Goal: Task Accomplishment & Management: Complete application form

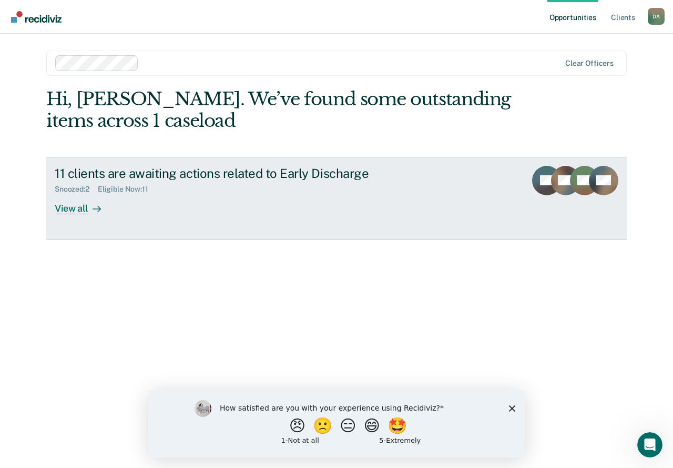
click at [103, 200] on div "View all" at bounding box center [84, 204] width 59 height 21
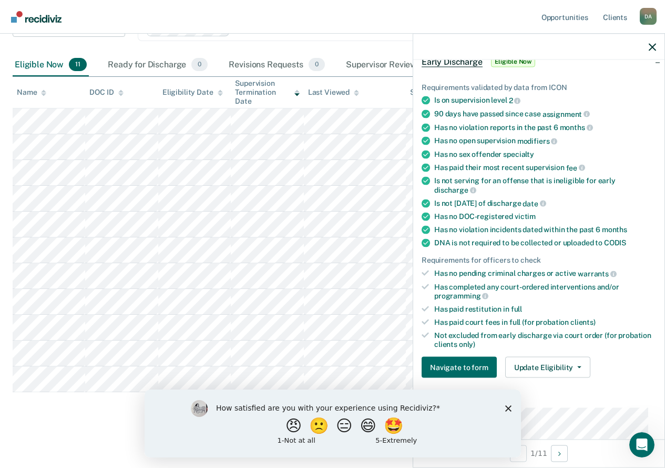
scroll to position [53, 0]
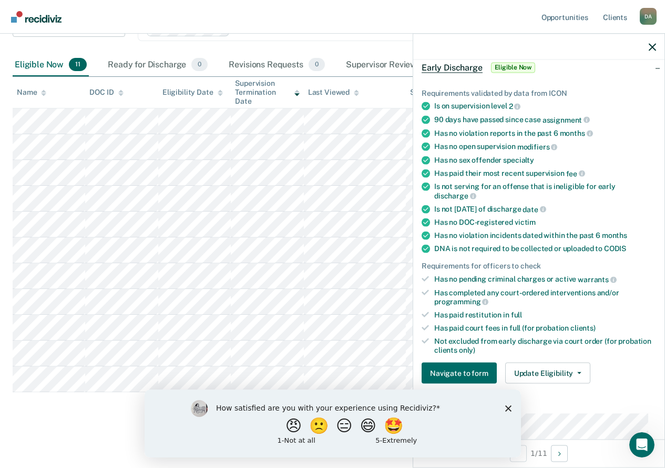
click at [57, 64] on div "Eligible Now 11" at bounding box center [51, 65] width 76 height 23
click at [548, 367] on button "Update Eligibility" at bounding box center [547, 372] width 85 height 21
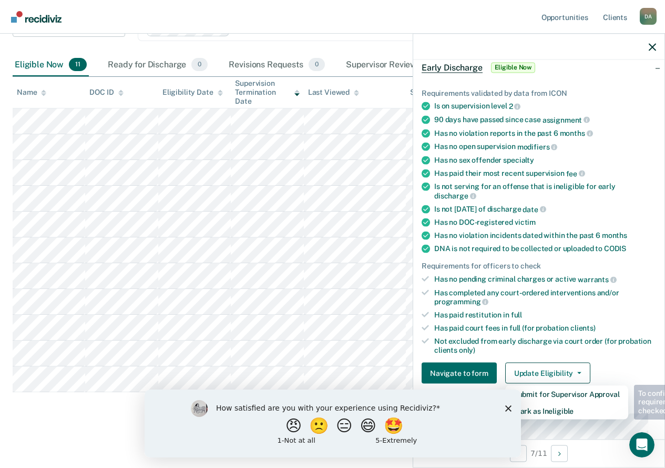
click at [507, 405] on icon "Close survey" at bounding box center [508, 407] width 6 height 6
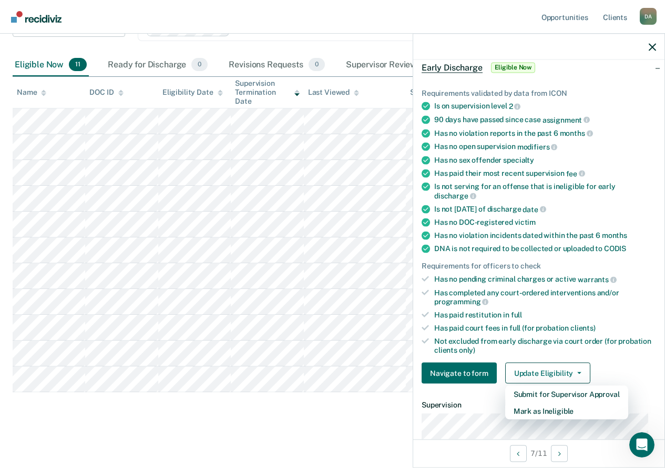
click at [651, 41] on div at bounding box center [538, 47] width 251 height 26
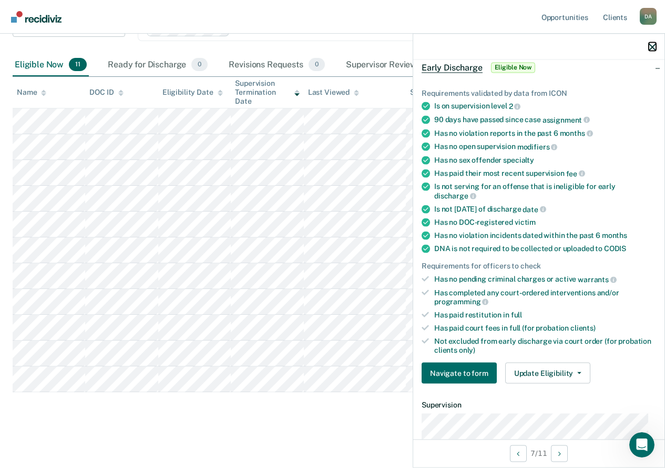
click at [649, 46] on icon "button" at bounding box center [652, 46] width 7 height 7
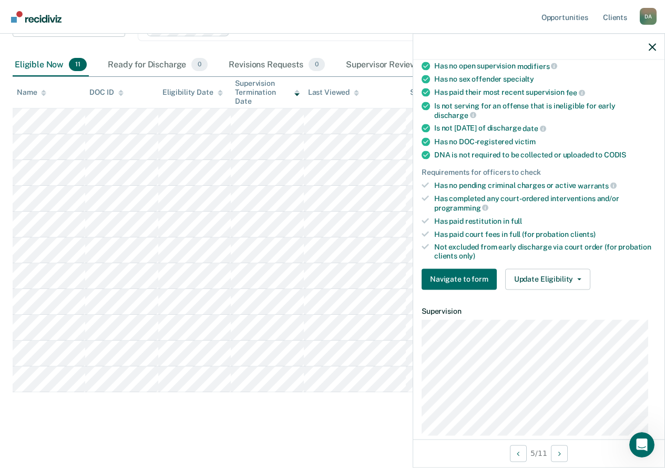
scroll to position [158, 0]
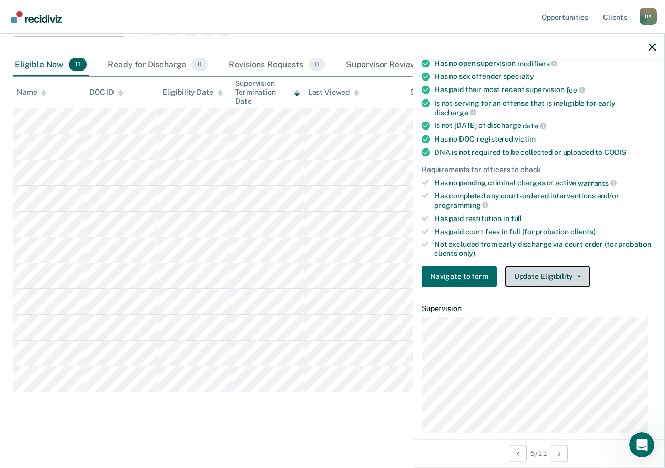
click at [543, 278] on button "Update Eligibility" at bounding box center [547, 276] width 85 height 21
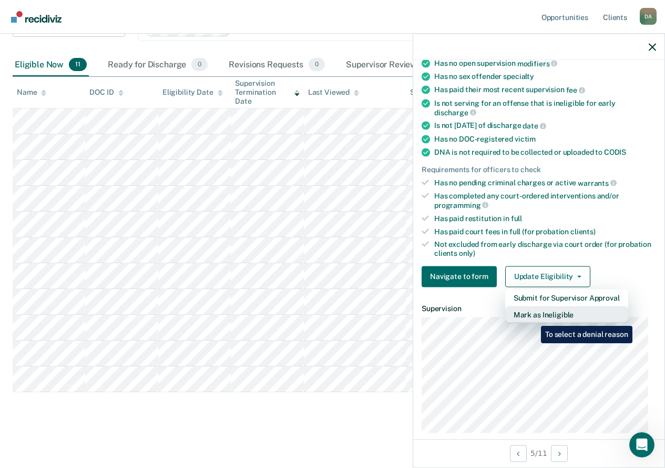
click at [533, 317] on button "Mark as Ineligible" at bounding box center [566, 314] width 123 height 17
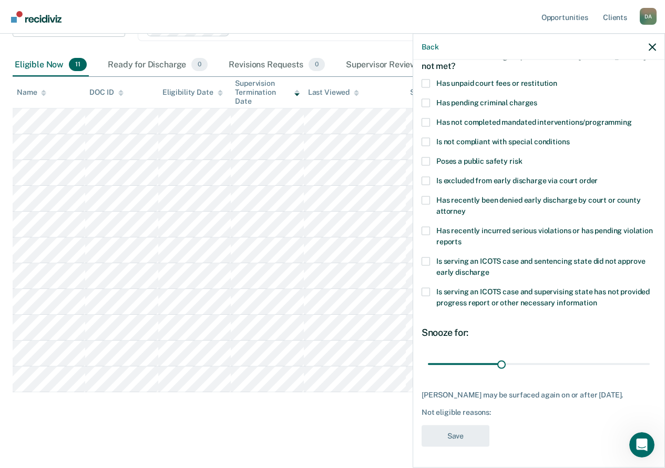
scroll to position [16, 0]
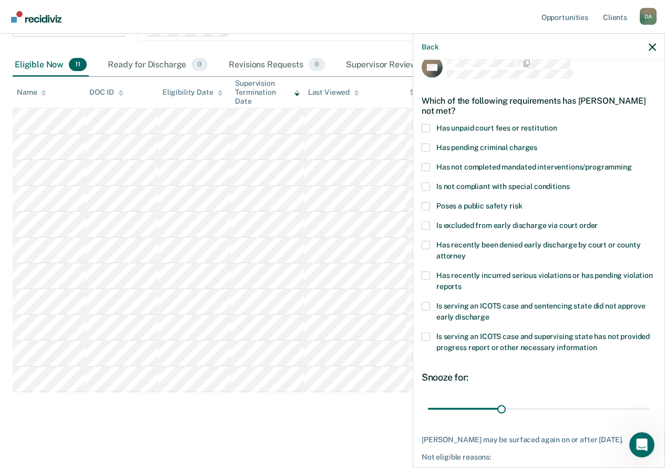
click at [432, 130] on label "Has unpaid court fees or restitution" at bounding box center [539, 129] width 235 height 11
click at [557, 124] on input "Has unpaid court fees or restitution" at bounding box center [557, 124] width 0 height 0
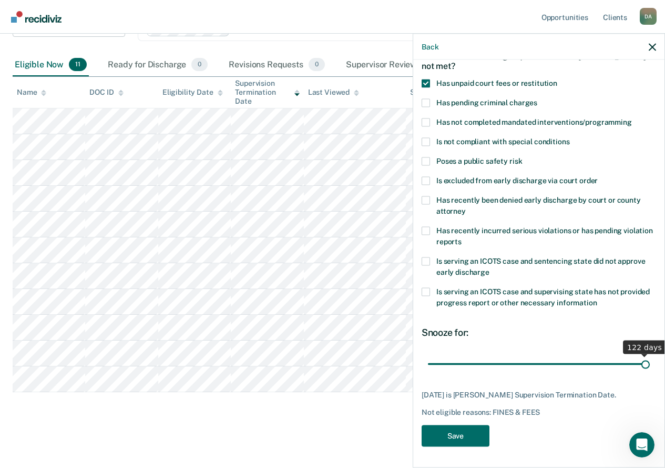
scroll to position [69, 0]
drag, startPoint x: 482, startPoint y: 353, endPoint x: 717, endPoint y: 352, distance: 235.6
type input "122"
click at [650, 354] on input "range" at bounding box center [539, 363] width 222 height 18
click at [453, 435] on button "Save" at bounding box center [456, 435] width 68 height 22
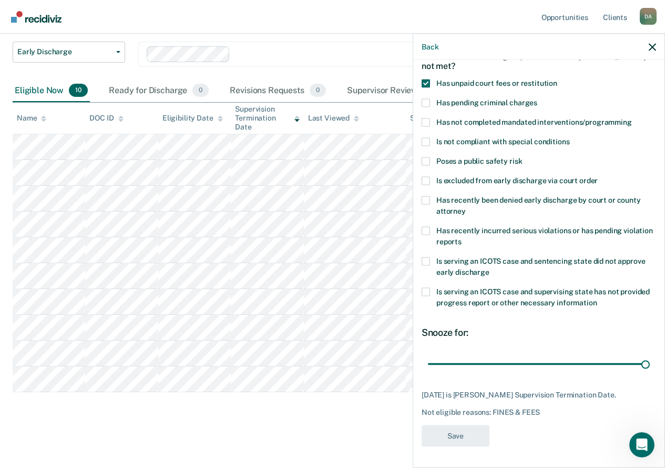
scroll to position [69, 0]
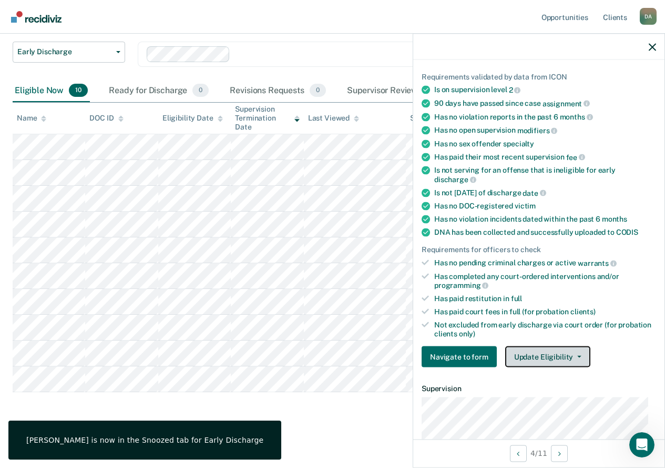
click at [543, 357] on button "Update Eligibility" at bounding box center [547, 356] width 85 height 21
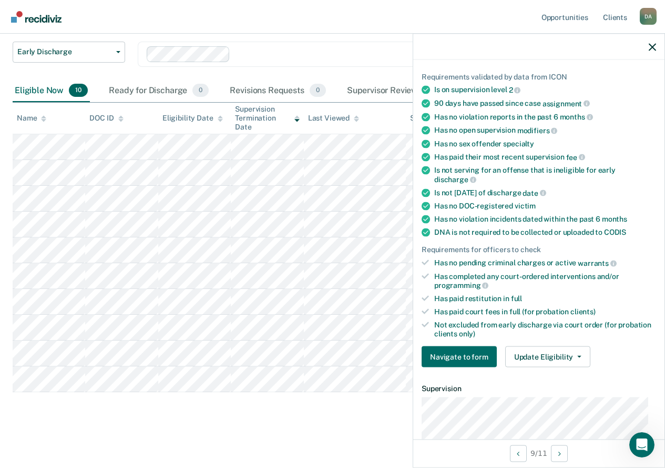
click at [571, 344] on div "Requirements validated by data from ICON Is on supervision level 2 90 days have…" at bounding box center [538, 215] width 251 height 320
click at [561, 351] on button "Update Eligibility" at bounding box center [547, 356] width 85 height 21
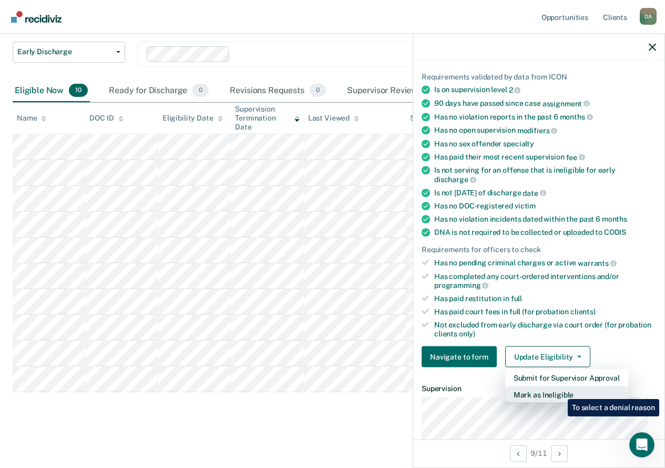
click at [560, 391] on button "Mark as Ineligible" at bounding box center [566, 394] width 123 height 17
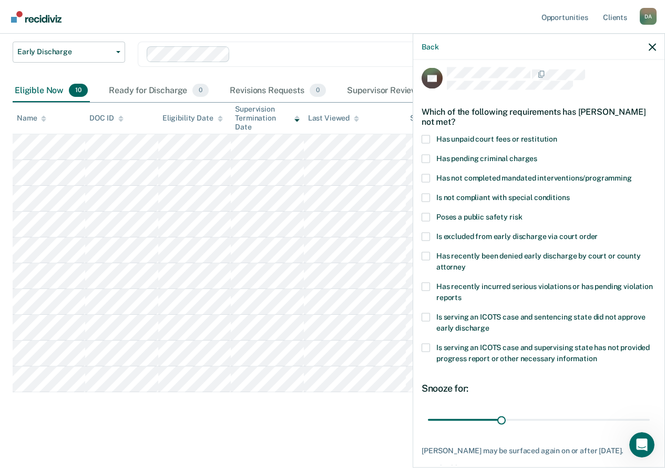
scroll to position [0, 0]
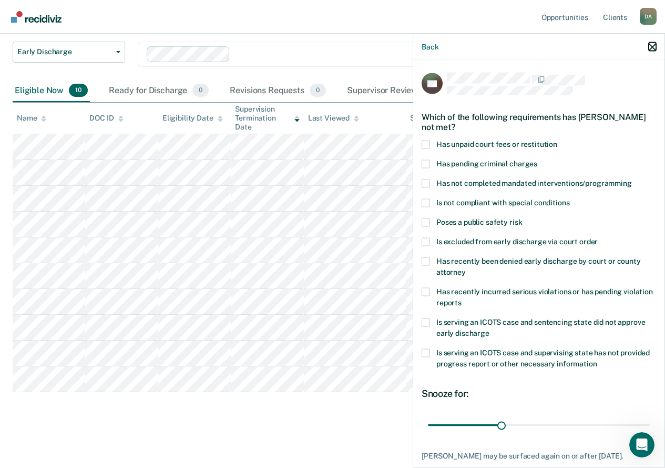
click at [656, 42] on button "button" at bounding box center [652, 46] width 7 height 9
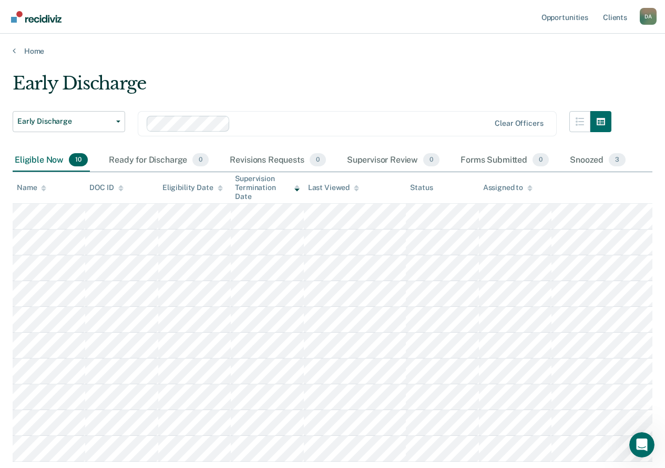
scroll to position [53, 0]
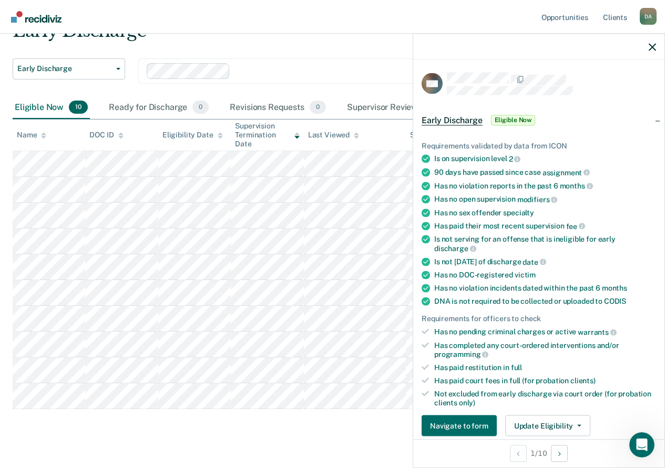
click at [648, 46] on div at bounding box center [538, 47] width 251 height 26
click at [655, 42] on button "button" at bounding box center [652, 46] width 7 height 9
click at [531, 424] on button "Update Eligibility" at bounding box center [547, 425] width 85 height 21
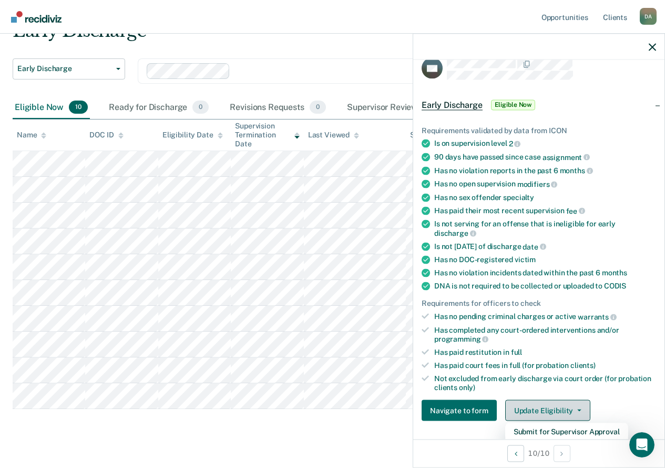
click at [562, 404] on button "Update Eligibility" at bounding box center [547, 410] width 85 height 21
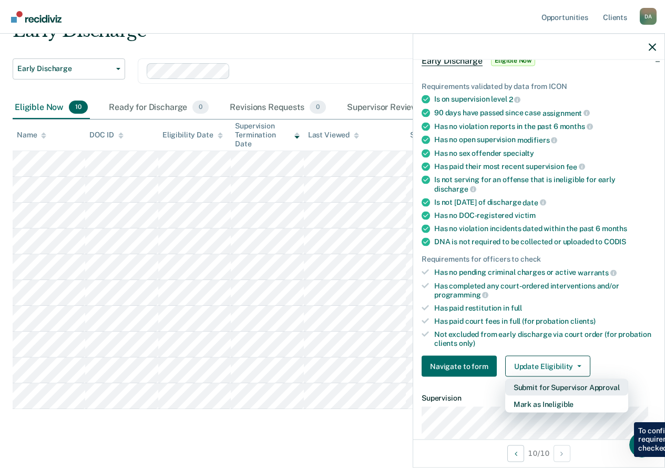
scroll to position [120, 0]
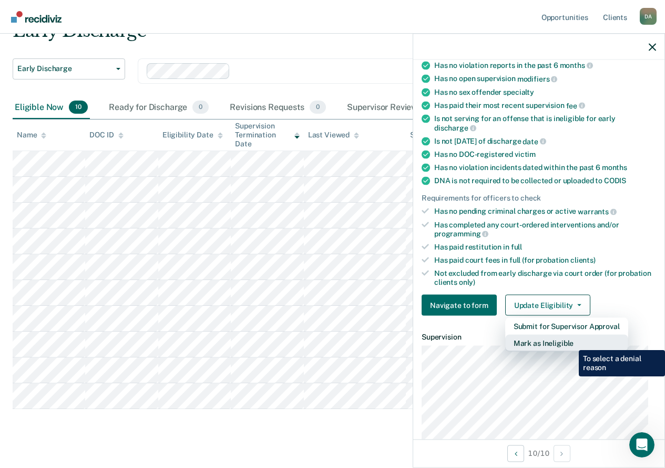
click at [569, 342] on button "Mark as Ineligible" at bounding box center [566, 342] width 123 height 17
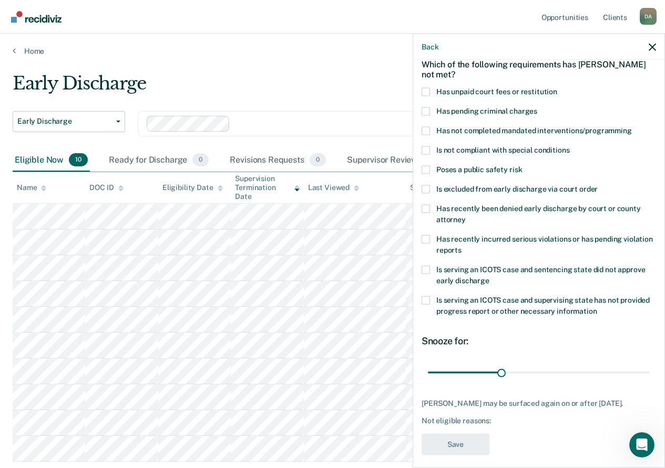
scroll to position [0, 0]
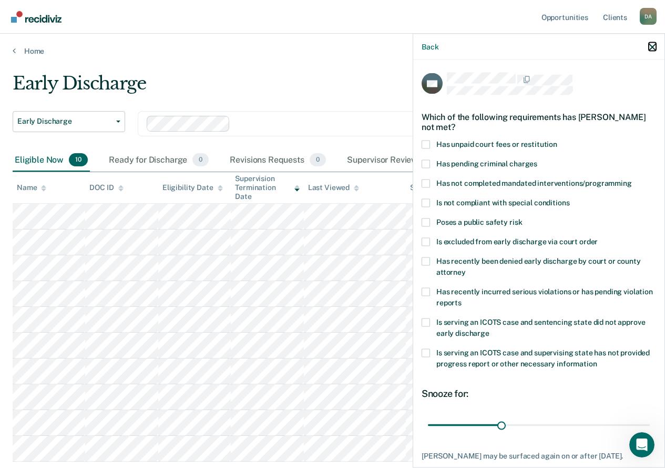
click at [653, 46] on icon "button" at bounding box center [652, 46] width 7 height 7
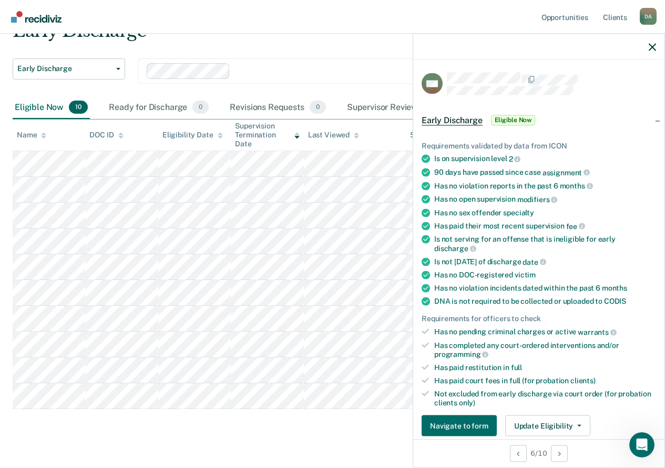
scroll to position [69, 0]
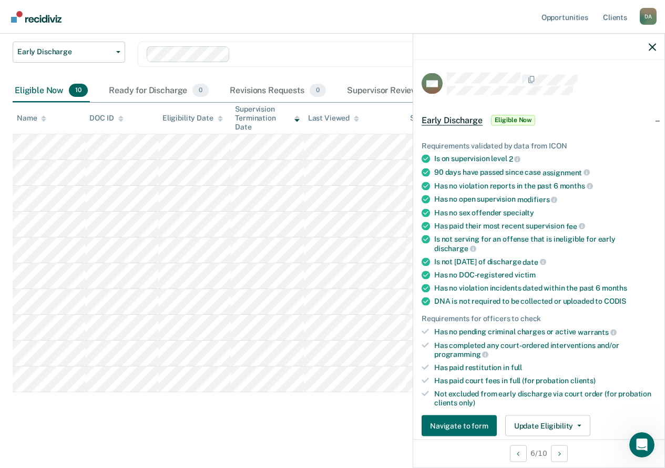
click at [39, 85] on div "Eligible Now 10" at bounding box center [51, 90] width 77 height 23
click at [458, 430] on button "Navigate to form" at bounding box center [459, 425] width 75 height 21
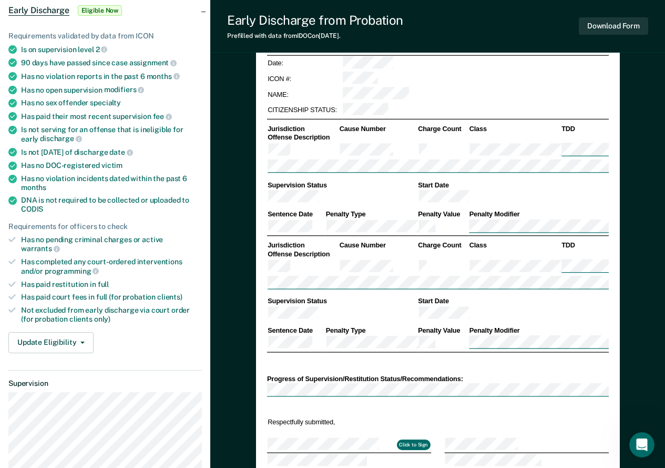
scroll to position [210, 0]
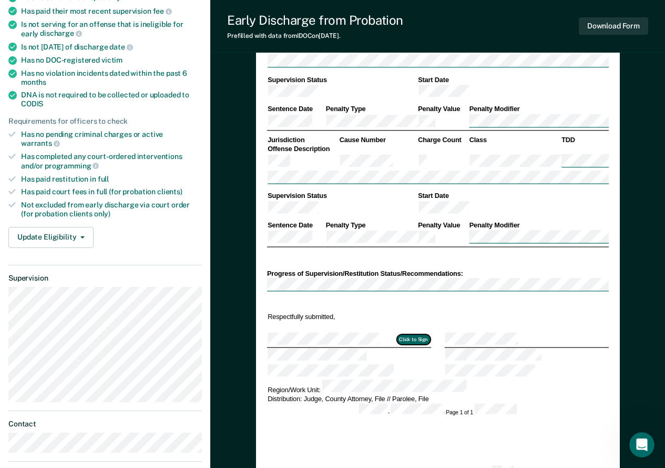
click at [412, 334] on button "Click to Sign" at bounding box center [414, 339] width 34 height 11
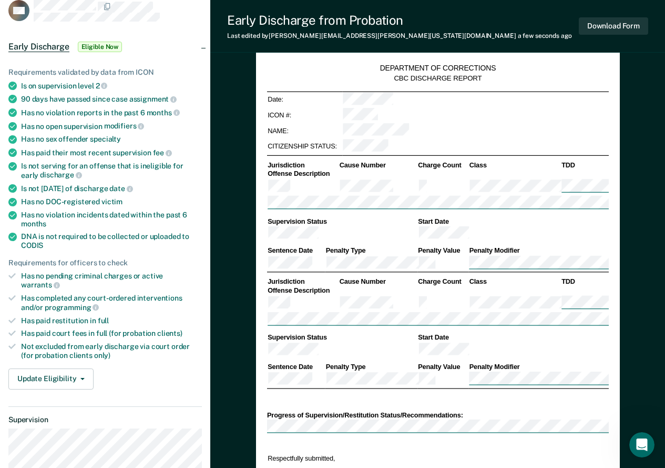
scroll to position [53, 0]
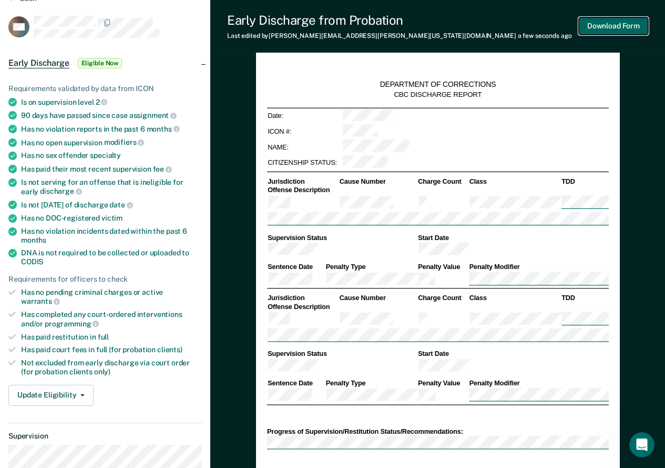
click at [637, 22] on button "Download Form" at bounding box center [613, 25] width 69 height 17
type textarea "x"
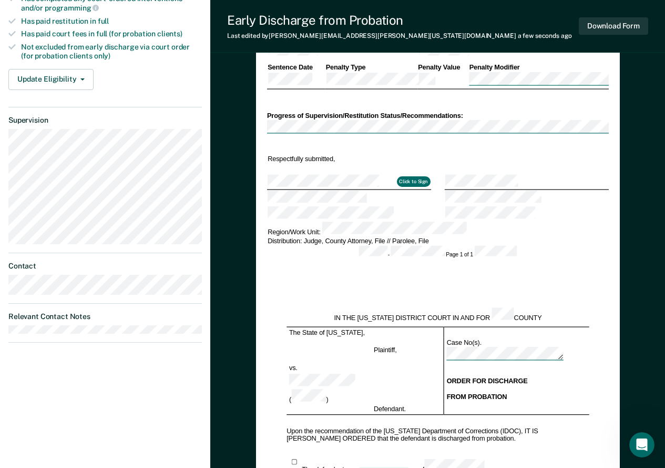
scroll to position [677, 0]
